Goal: Information Seeking & Learning: Learn about a topic

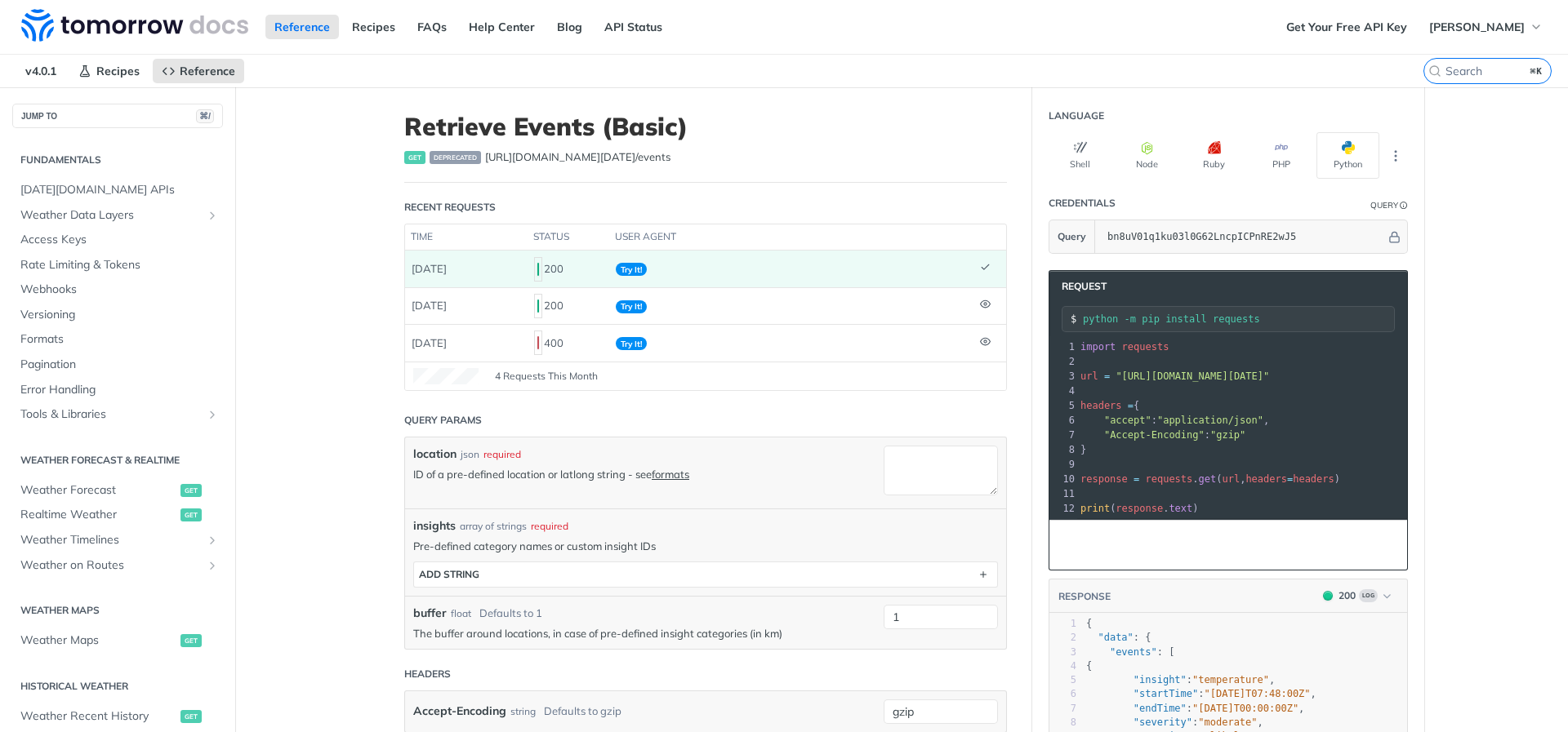
scroll to position [0, 2]
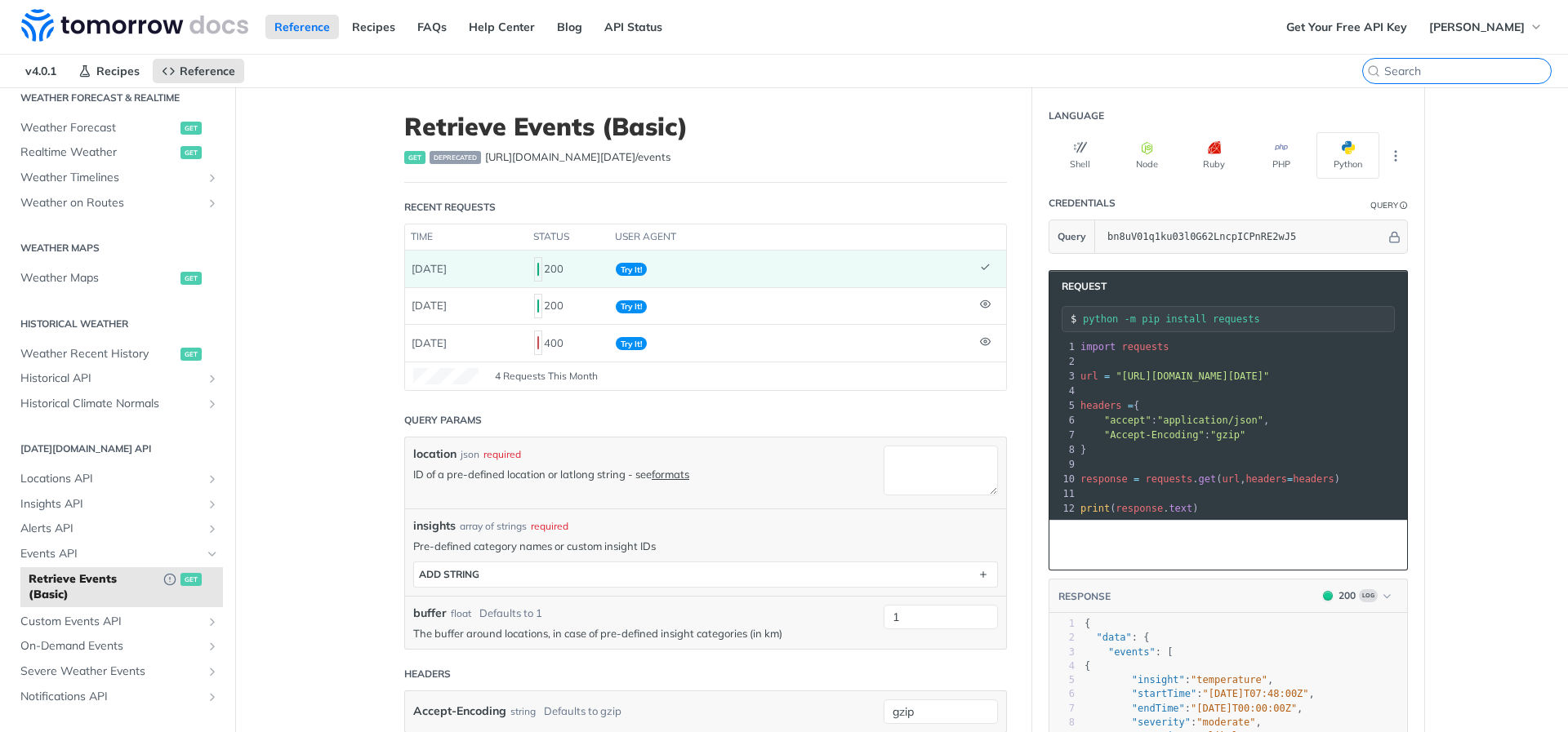
click at [1465, 77] on input "search" at bounding box center [1467, 71] width 166 height 15
type input "r"
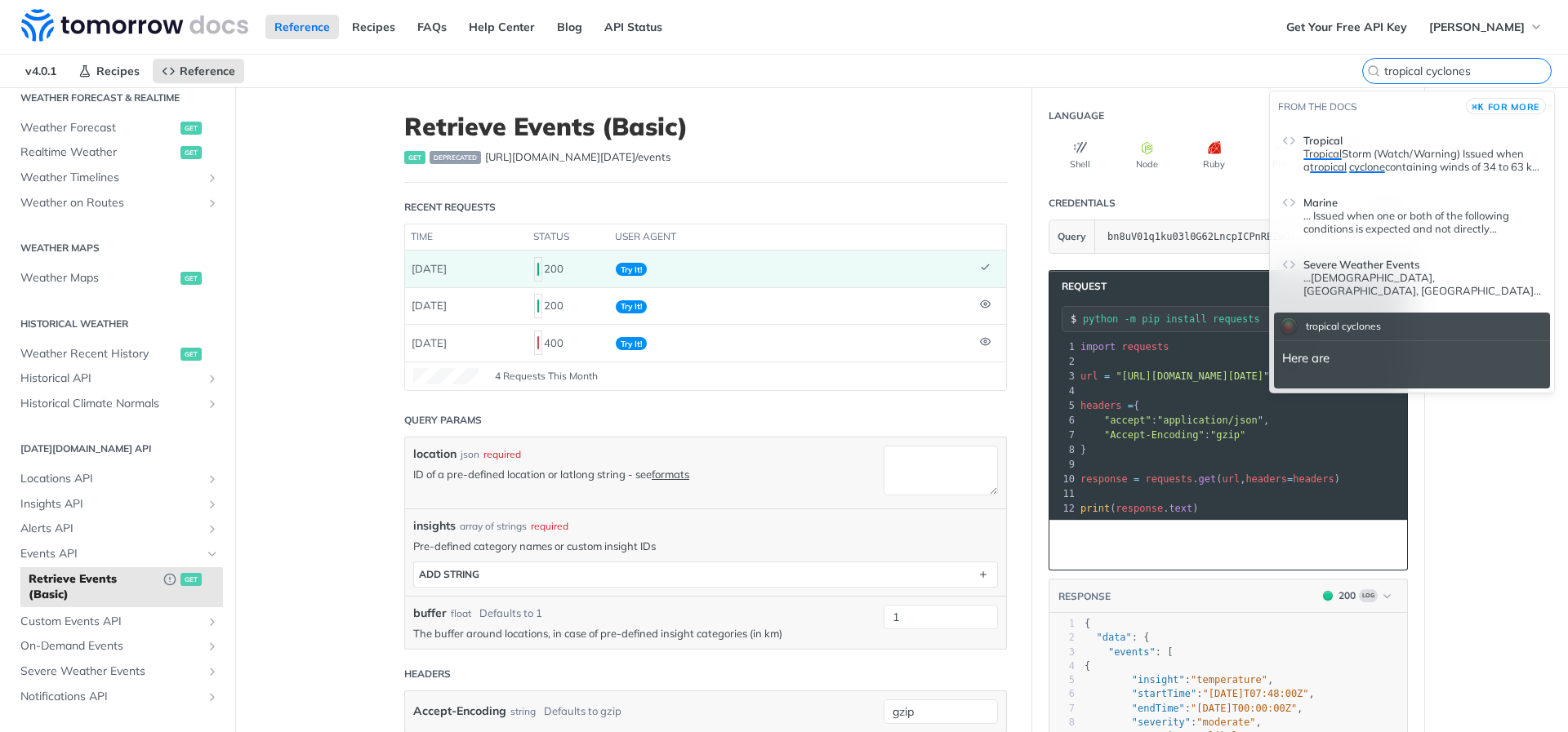
type input "tropical cyclones"
click at [1471, 317] on div "tropical cyclones Here are" at bounding box center [1411, 350] width 276 height 76
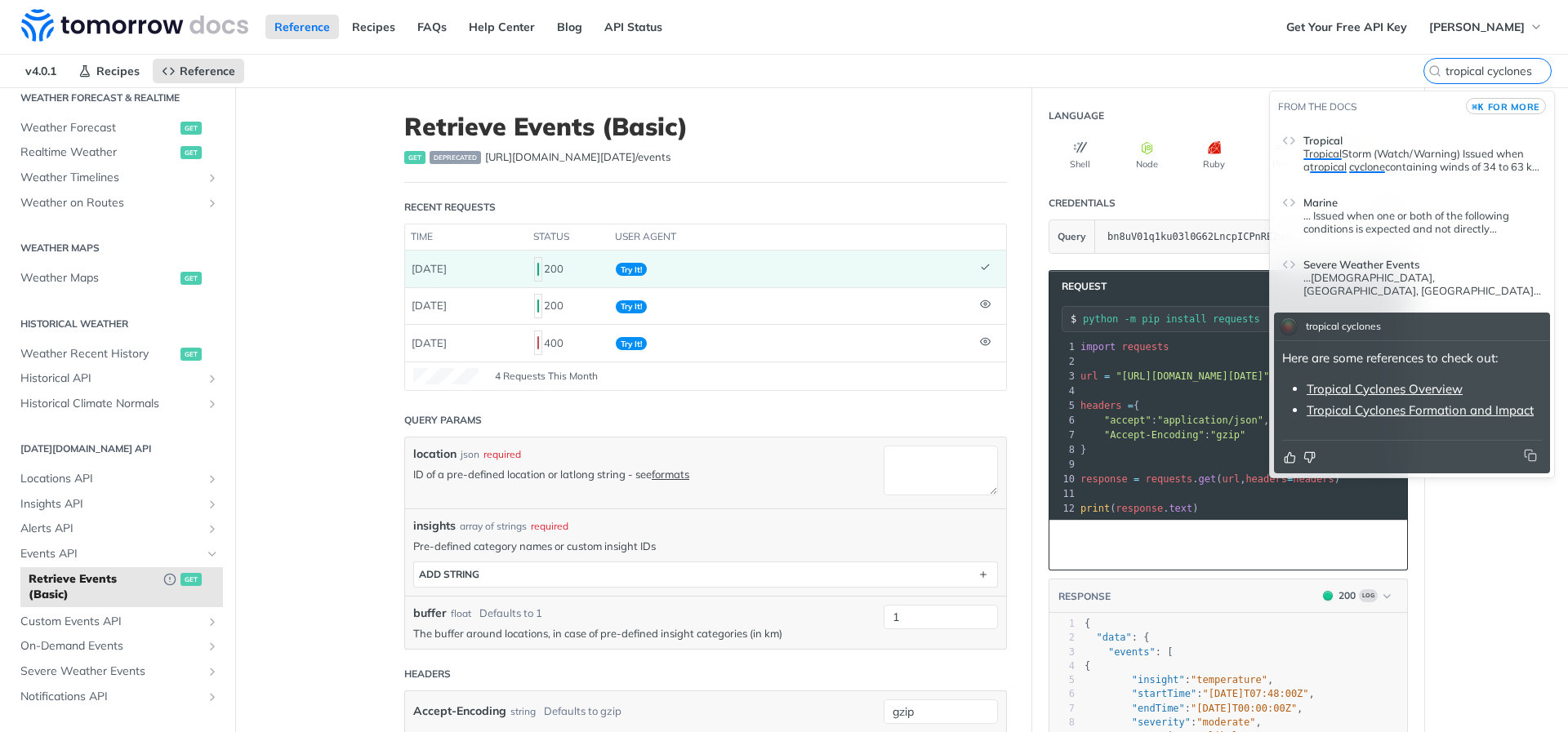
click at [1496, 104] on span "for more" at bounding box center [1514, 107] width 53 height 12
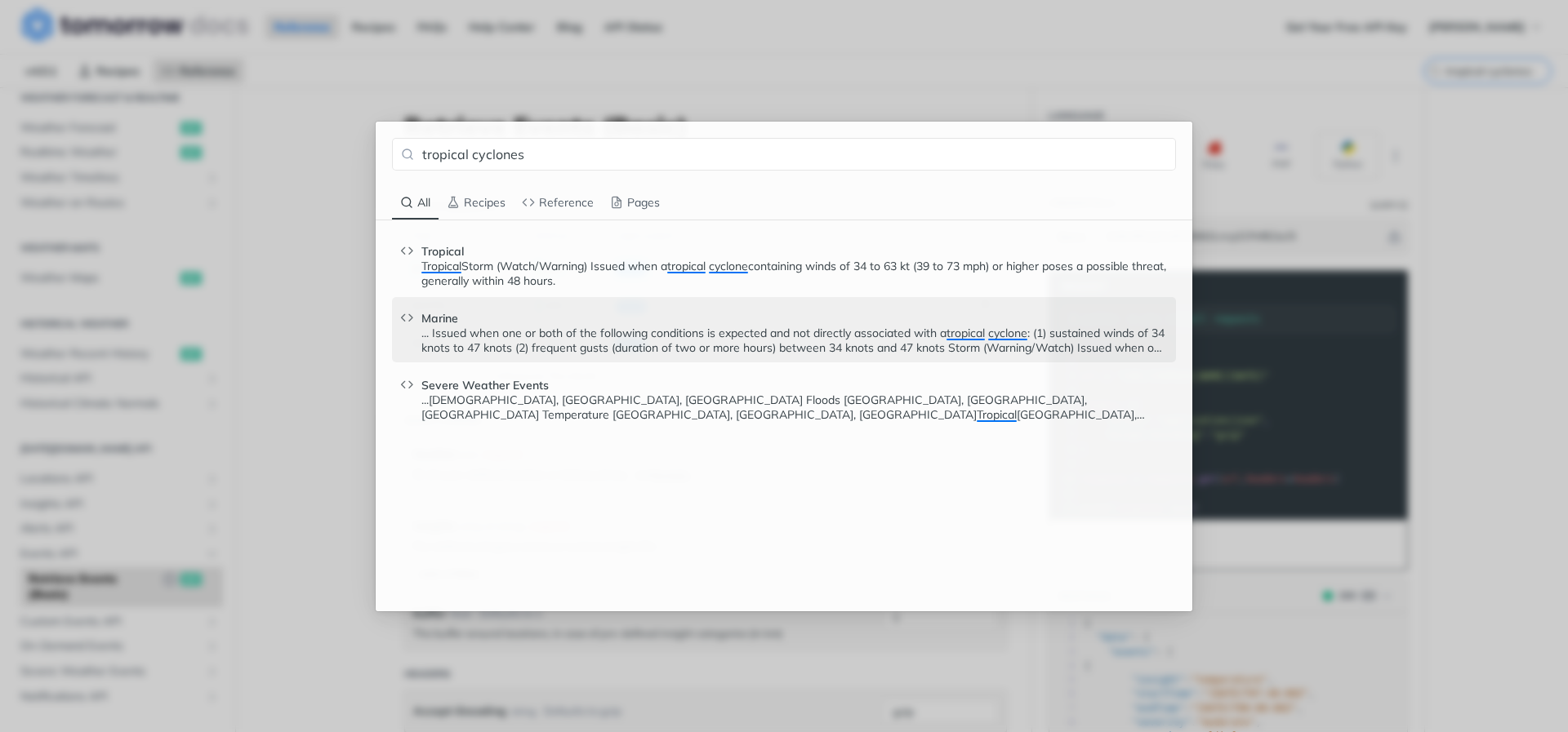
click at [821, 346] on p "... Issued when one or both of the following conditions is expected and not dir…" at bounding box center [794, 341] width 746 height 30
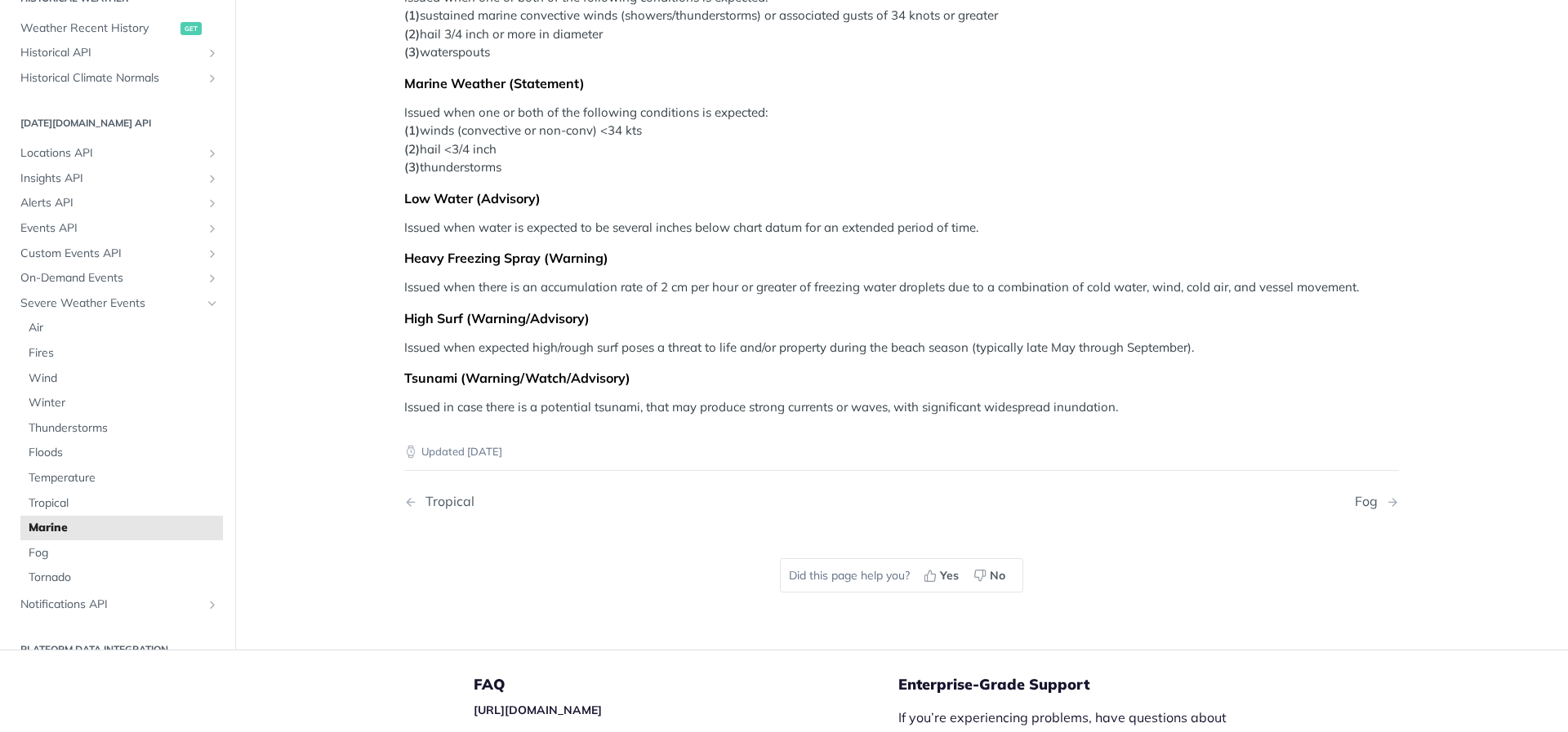
scroll to position [900, 0]
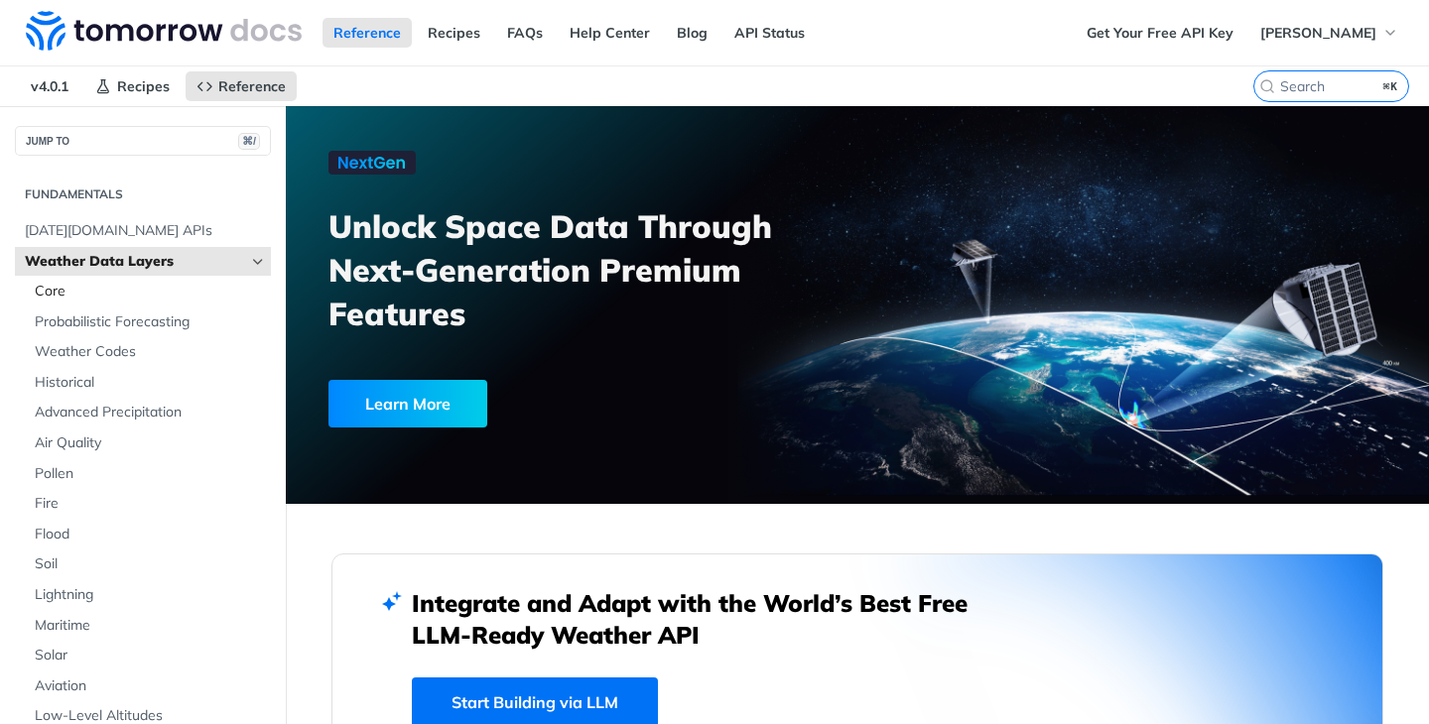
click at [169, 287] on span "Core" at bounding box center [150, 292] width 231 height 20
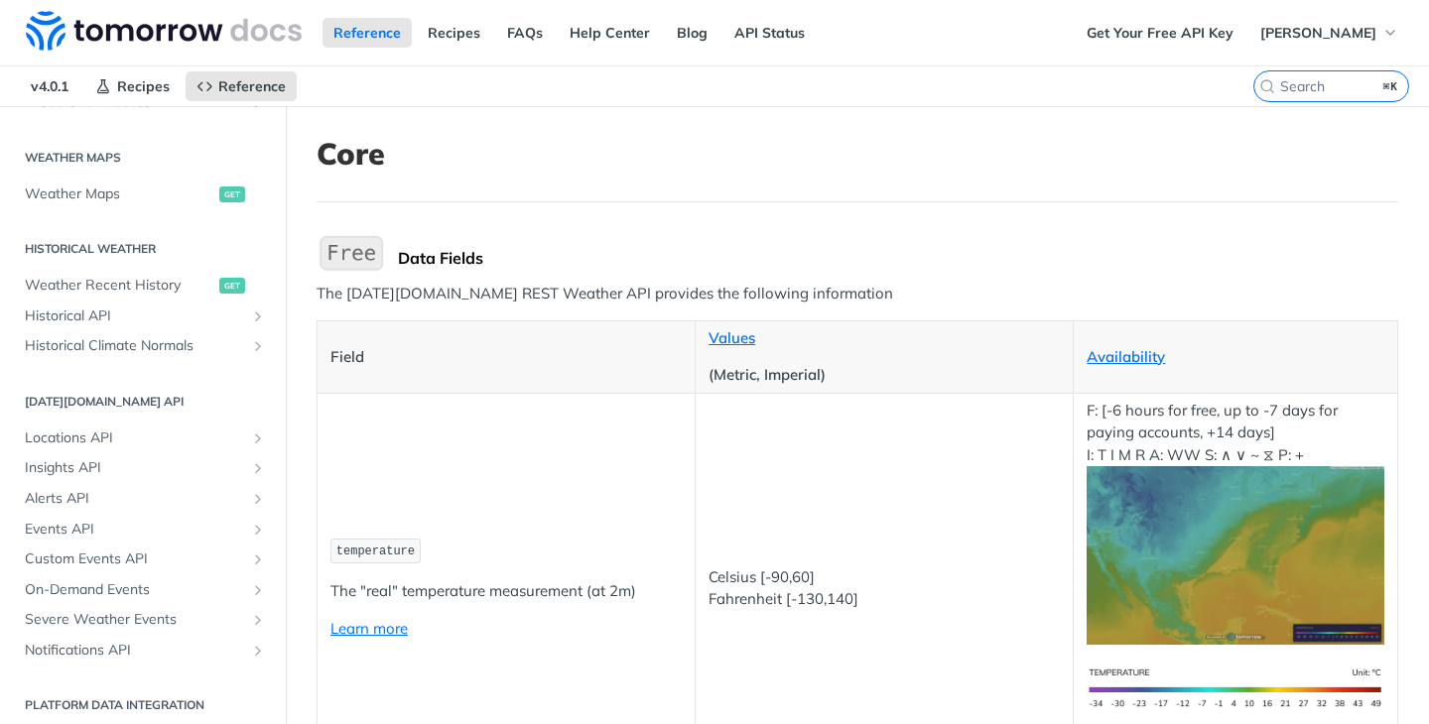
scroll to position [1082, 0]
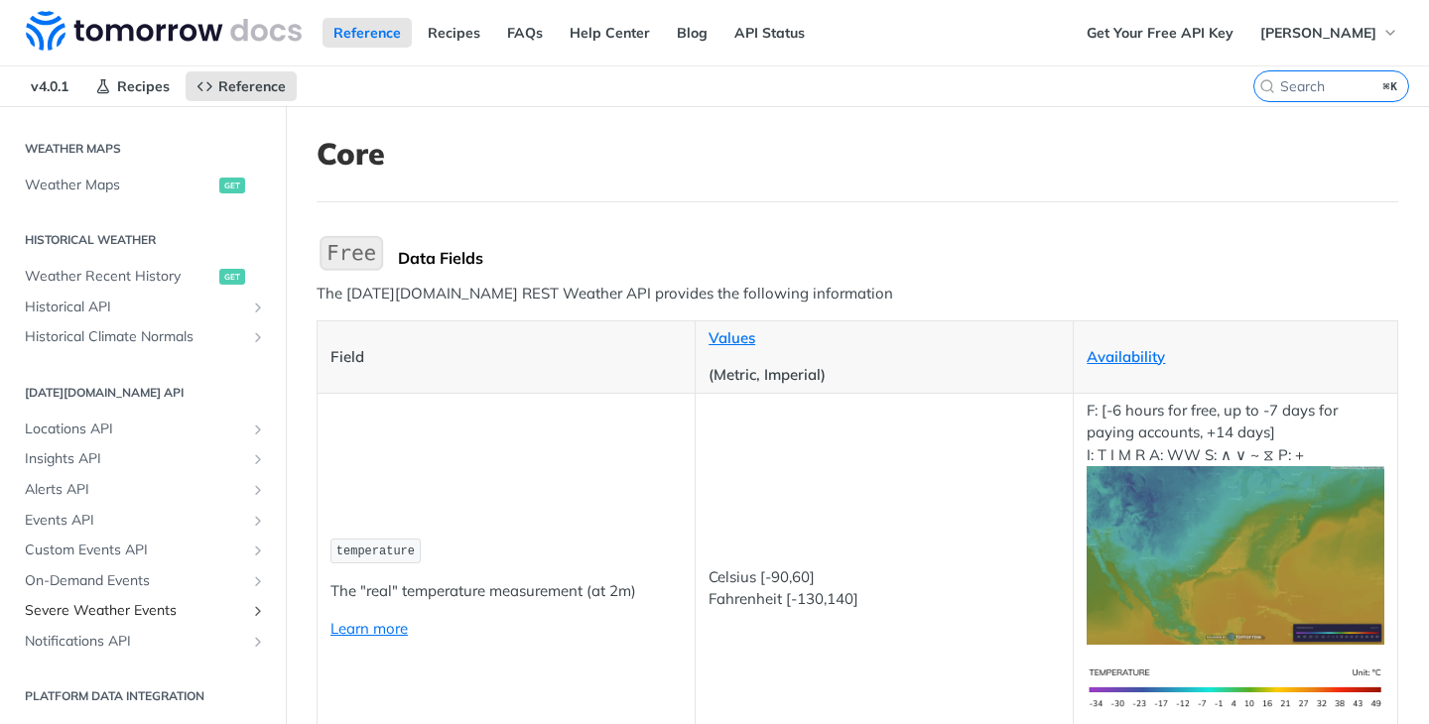
click at [171, 604] on span "Severe Weather Events" at bounding box center [135, 611] width 220 height 20
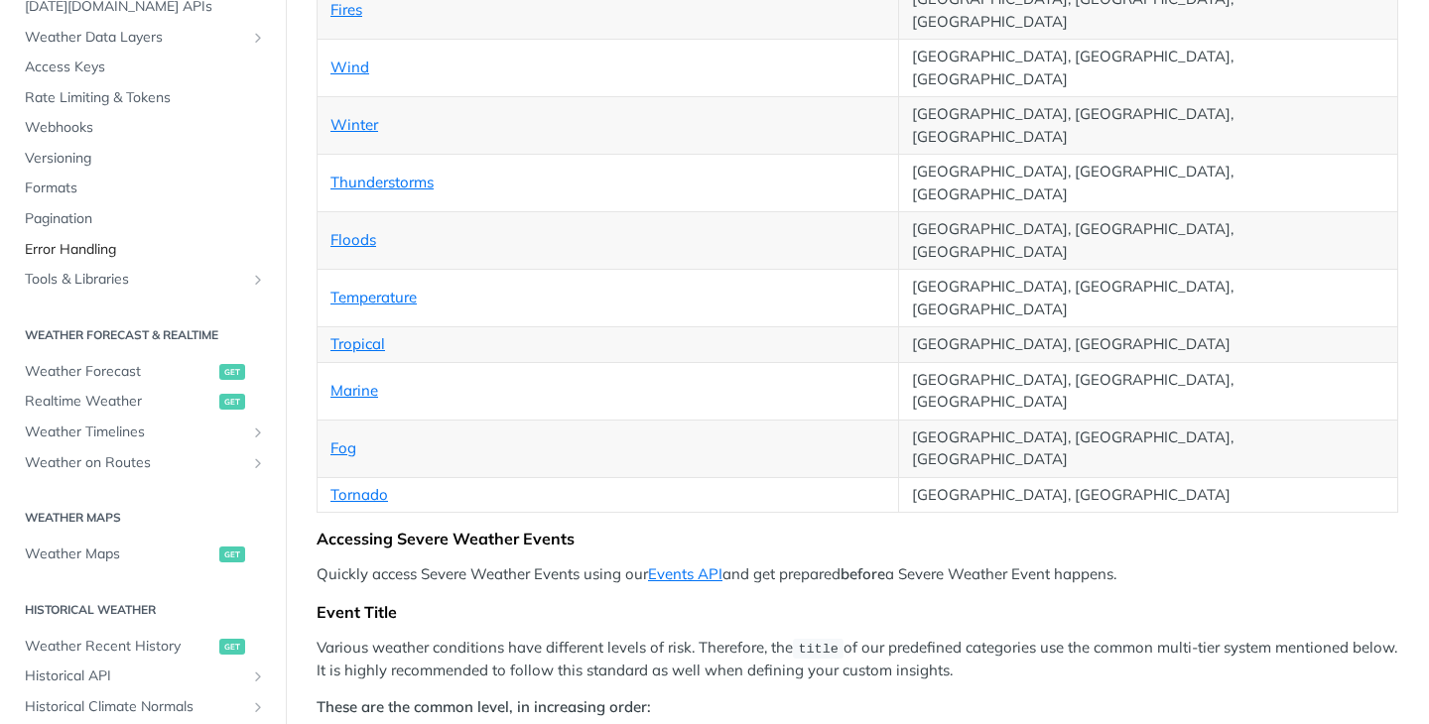
scroll to position [116, 0]
click at [128, 251] on span "Error Handling" at bounding box center [145, 252] width 241 height 20
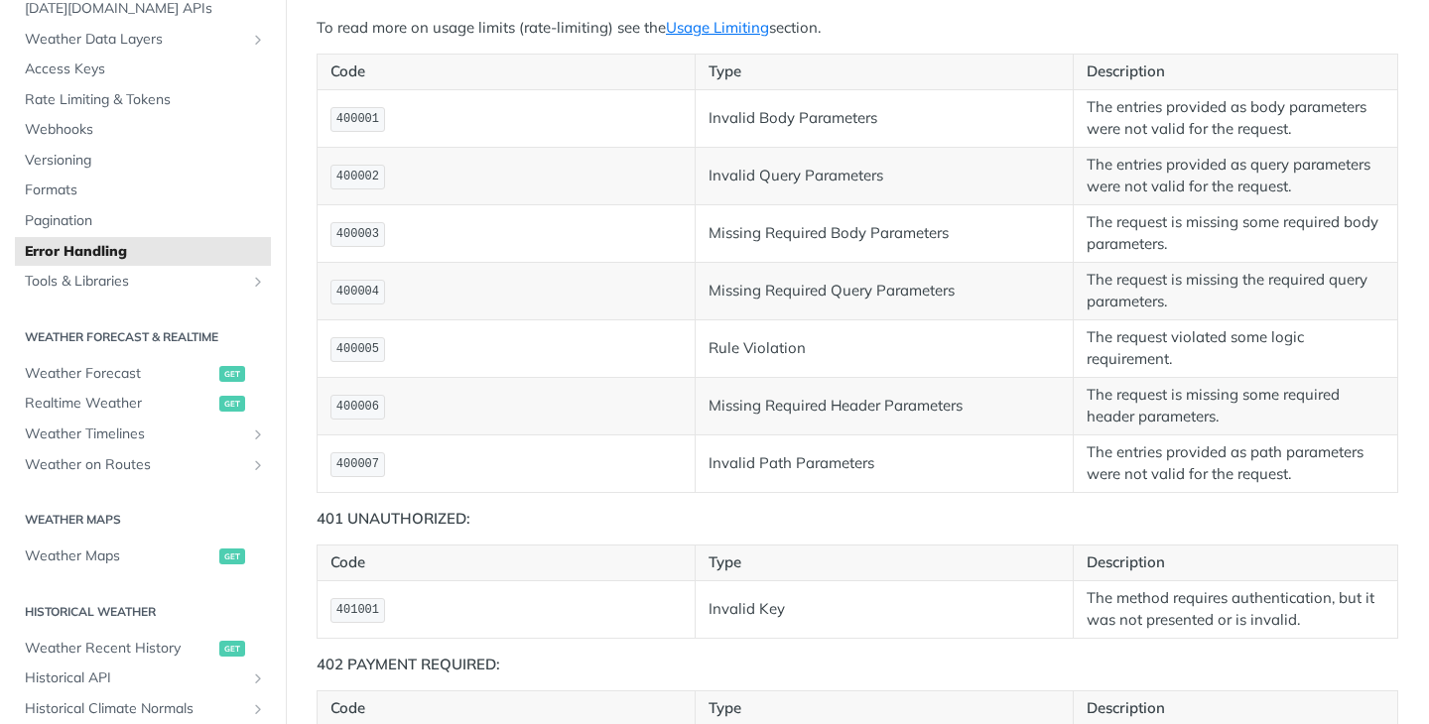
scroll to position [622, 0]
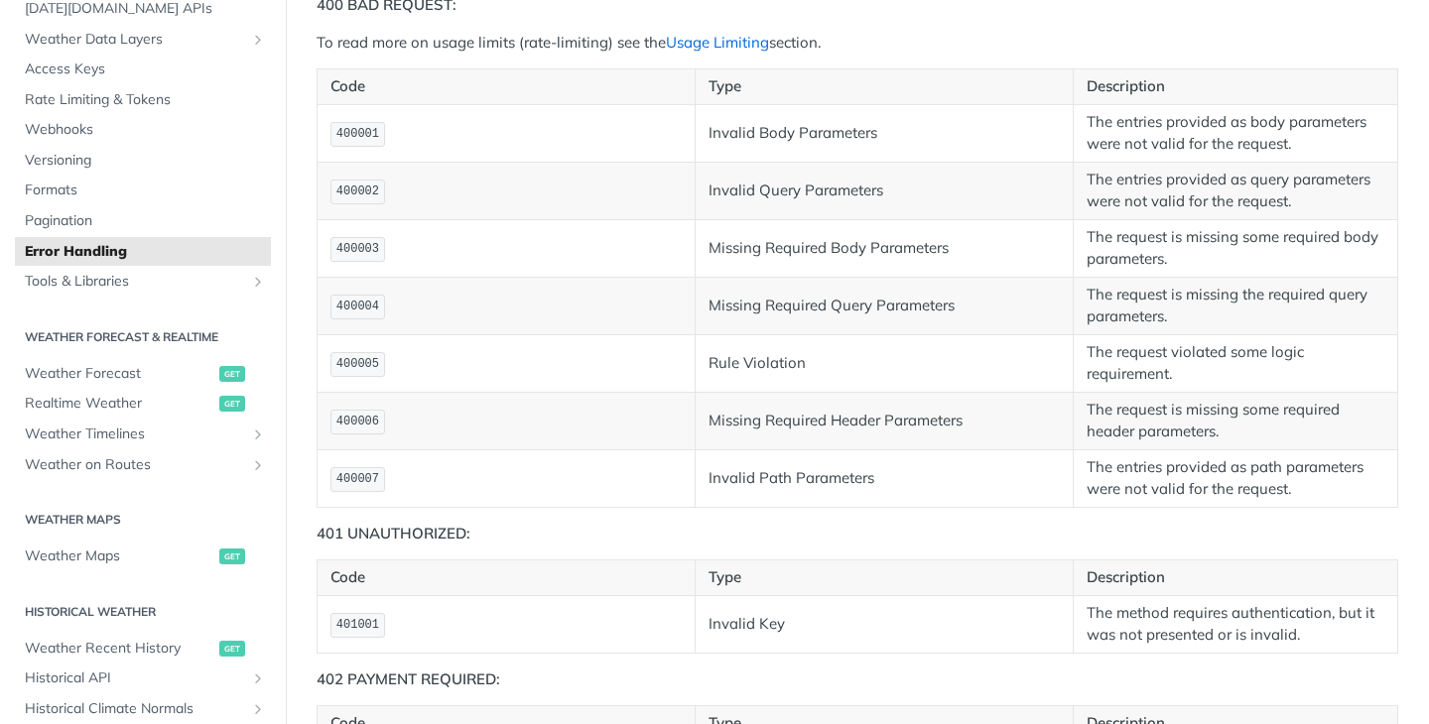
click at [729, 52] on link "Usage Limiting" at bounding box center [717, 42] width 103 height 19
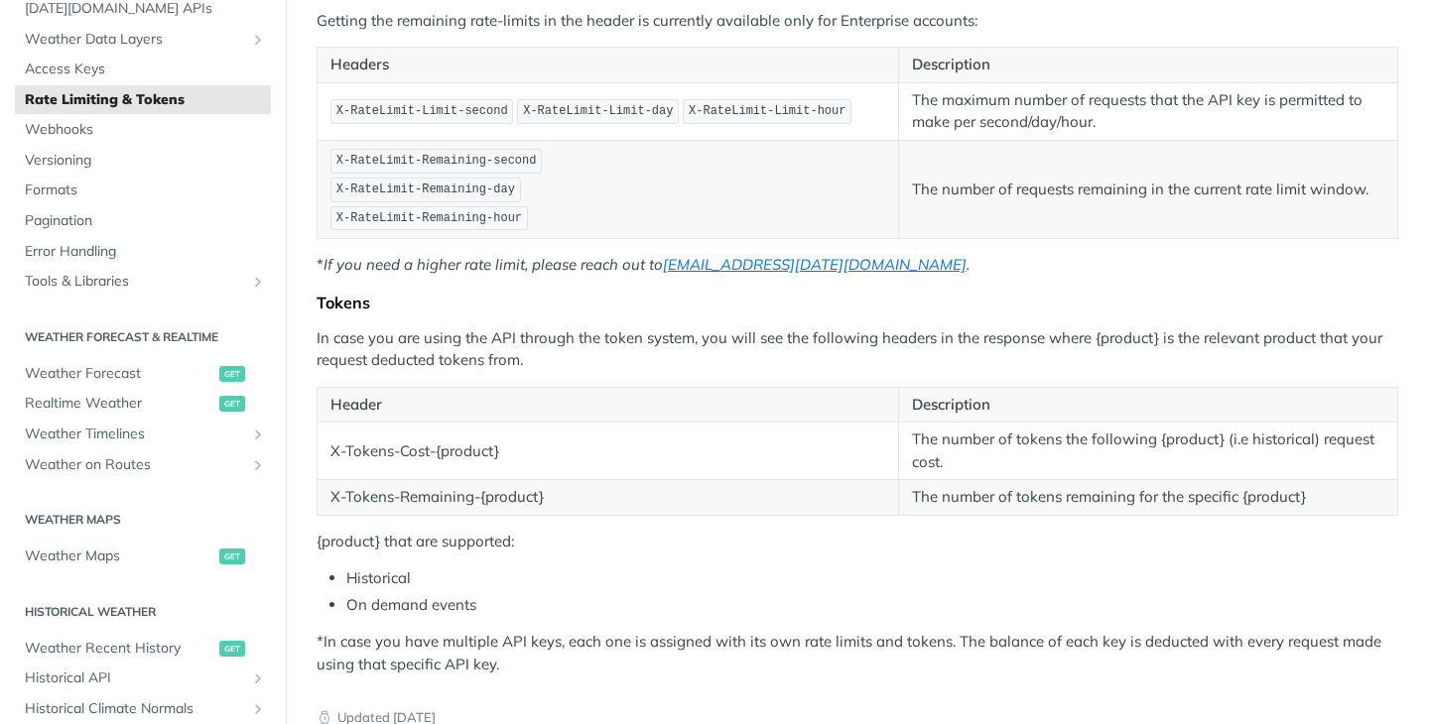
scroll to position [373, 0]
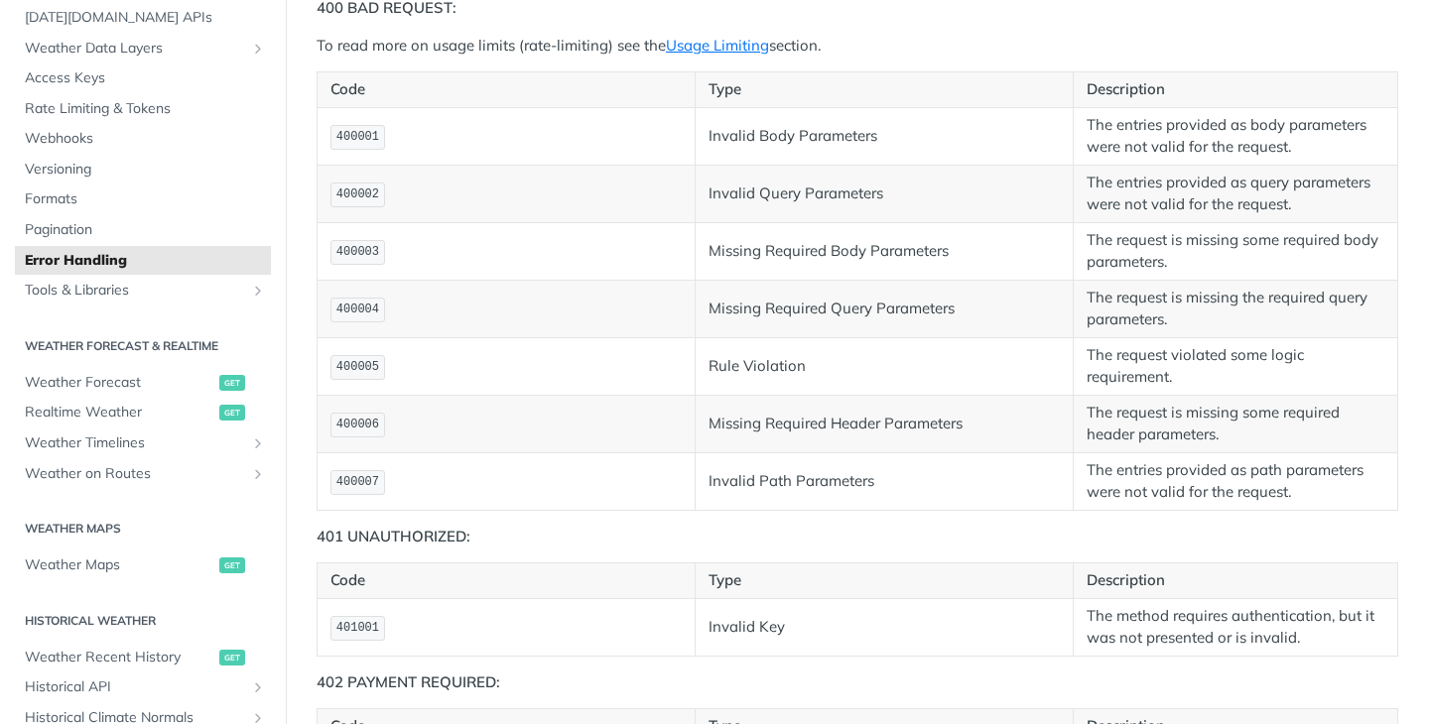
scroll to position [104, 0]
click at [690, 55] on link "Usage Limiting" at bounding box center [717, 45] width 103 height 19
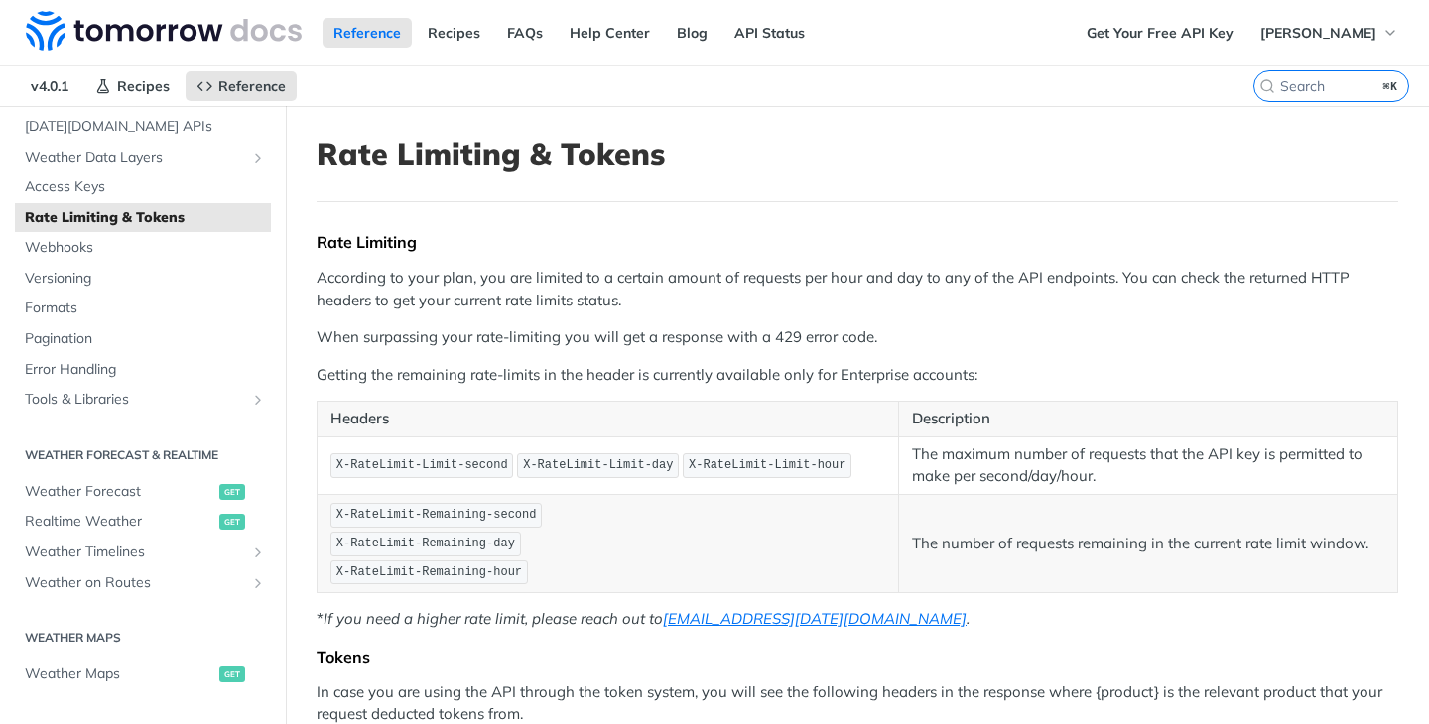
click at [903, 379] on p "Getting the remaining rate-limits in the header is currently available only for…" at bounding box center [858, 375] width 1082 height 23
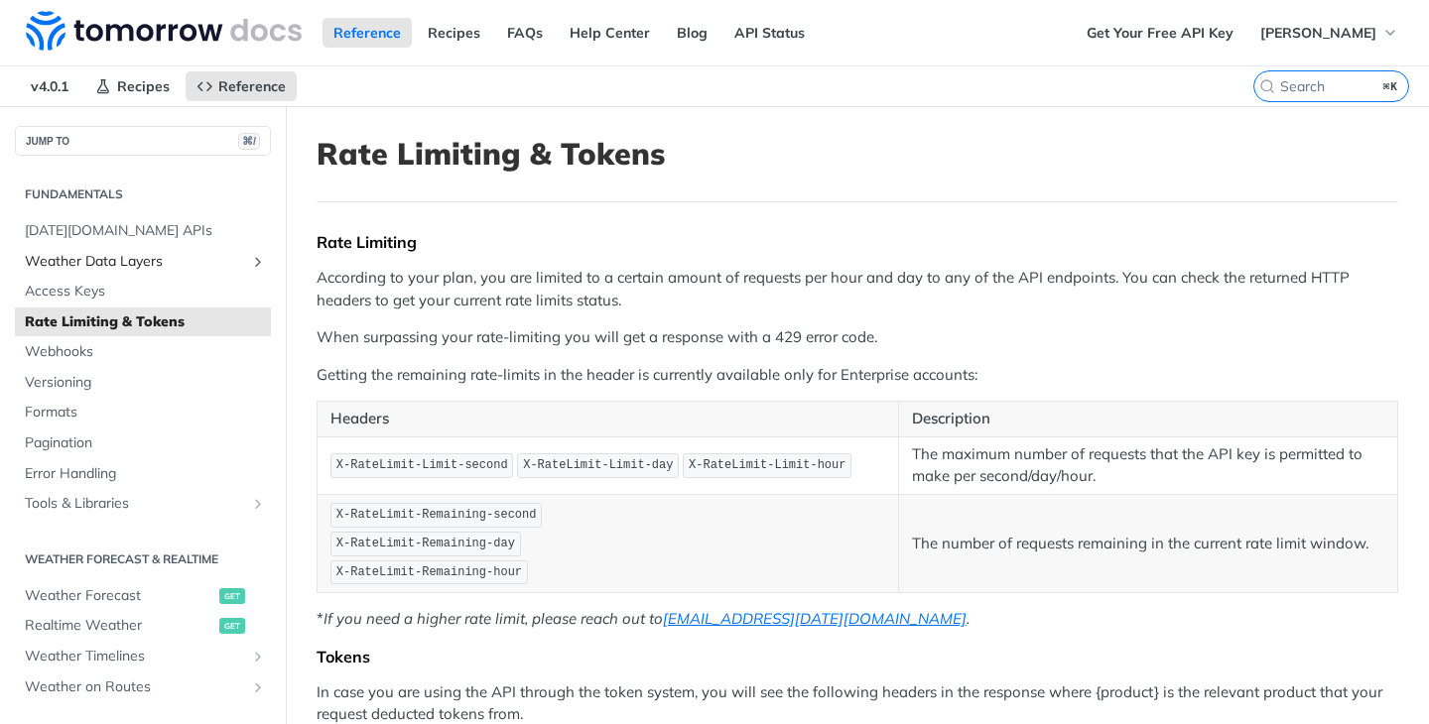
click at [186, 259] on span "Weather Data Layers" at bounding box center [135, 262] width 220 height 20
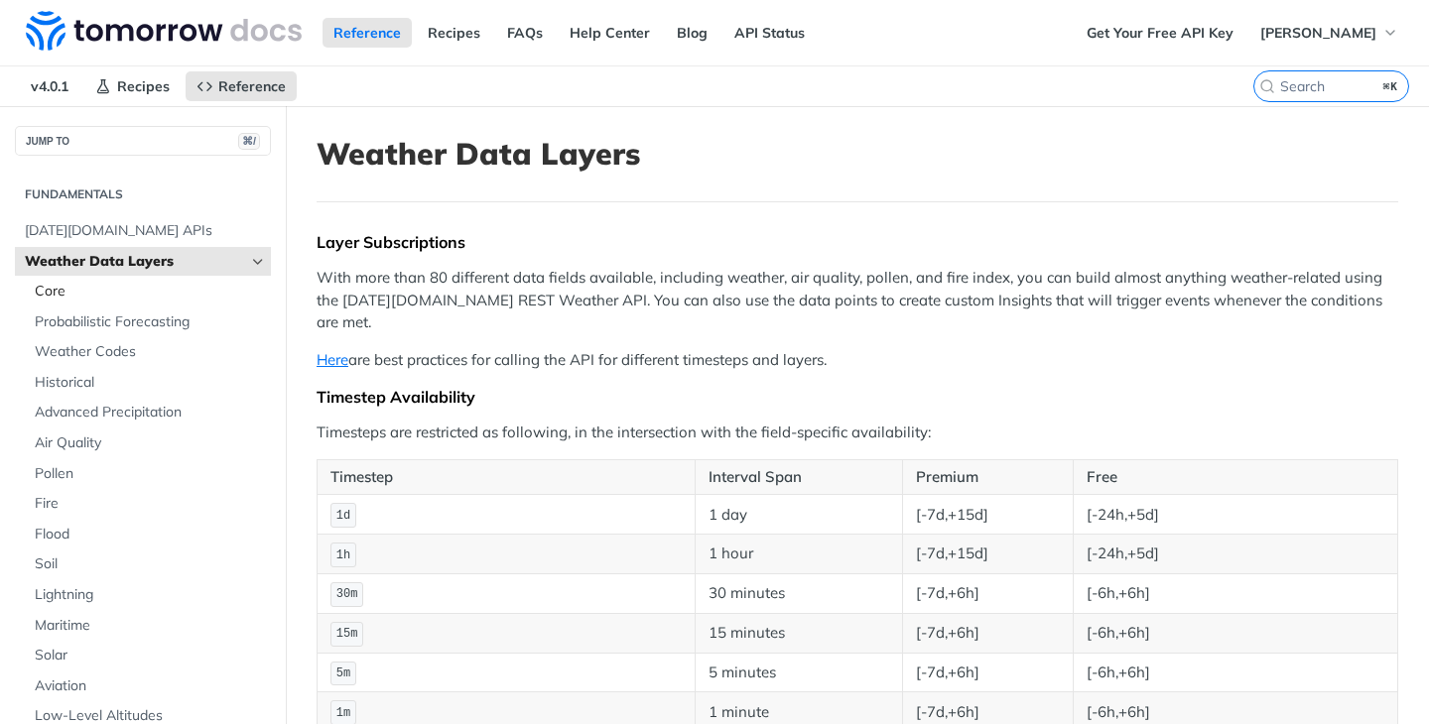
click at [165, 292] on span "Core" at bounding box center [150, 292] width 231 height 20
